Goal: Find specific page/section: Find specific page/section

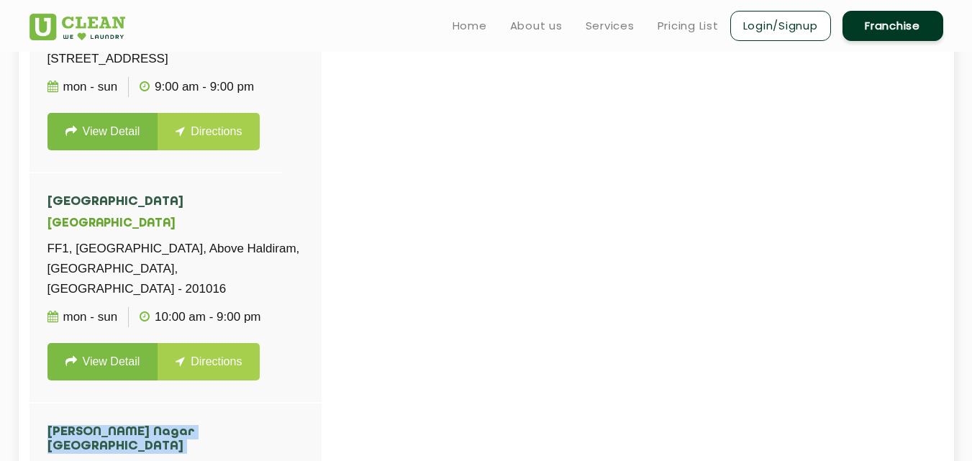
scroll to position [857, 0]
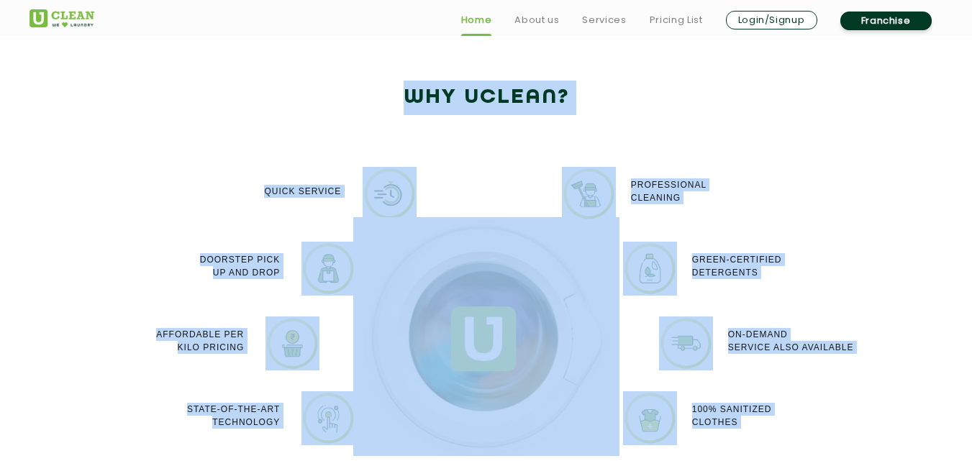
scroll to position [2347, 0]
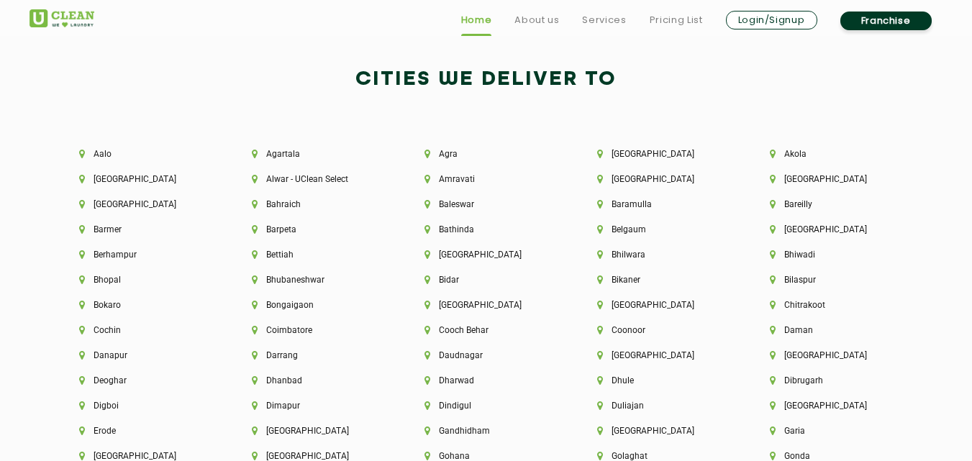
scroll to position [3036, 0]
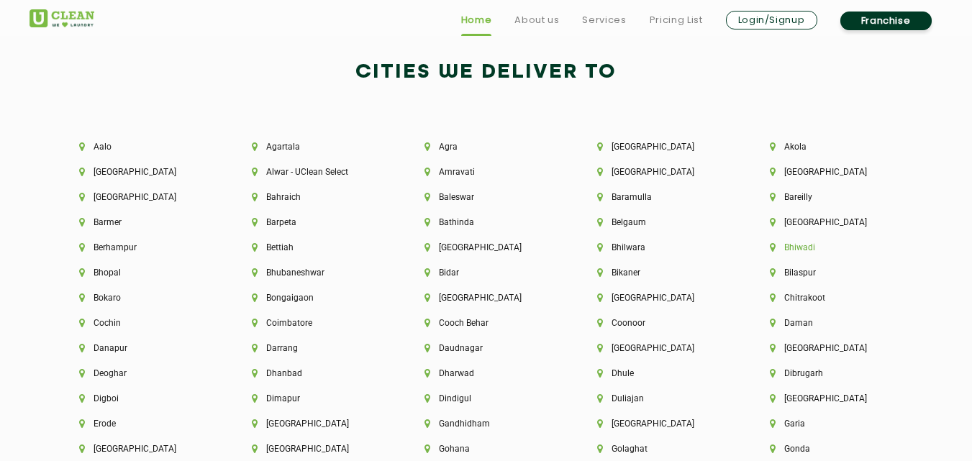
click at [794, 251] on li "Bhiwadi" at bounding box center [832, 247] width 124 height 10
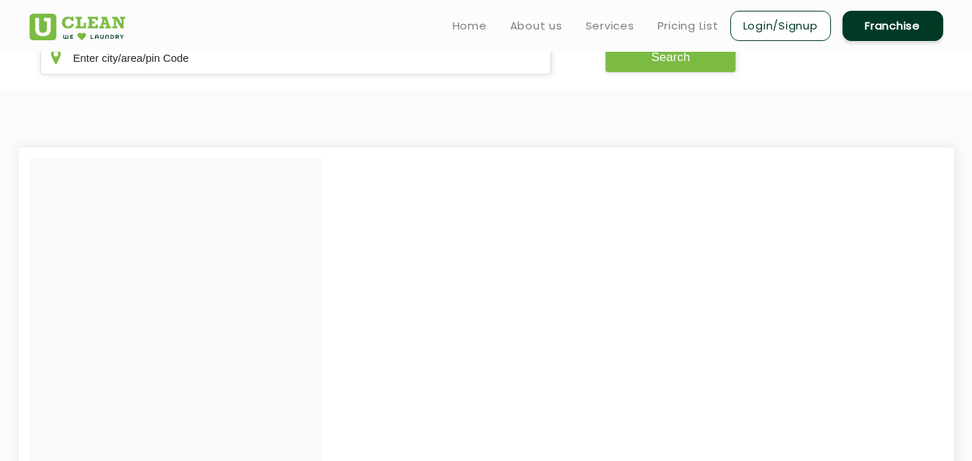
scroll to position [305, 0]
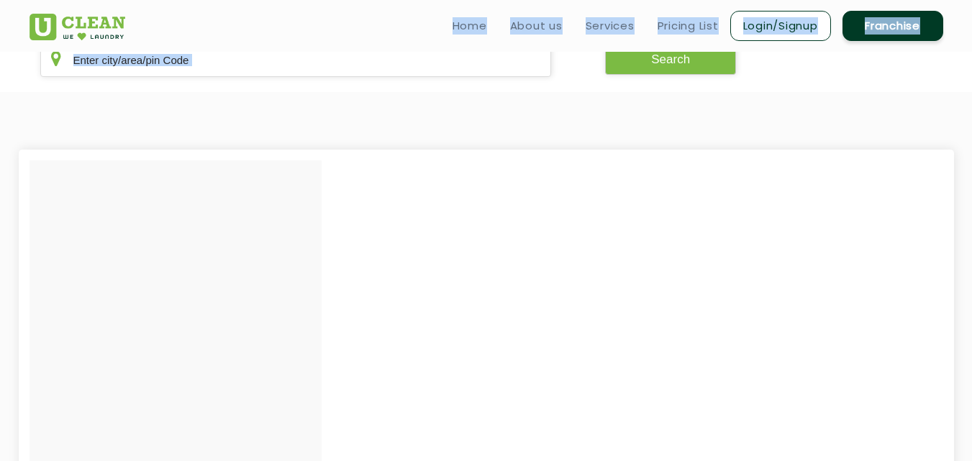
drag, startPoint x: 304, startPoint y: 218, endPoint x: 278, endPoint y: -4, distance: 223.8
